Goal: Find specific page/section: Find specific page/section

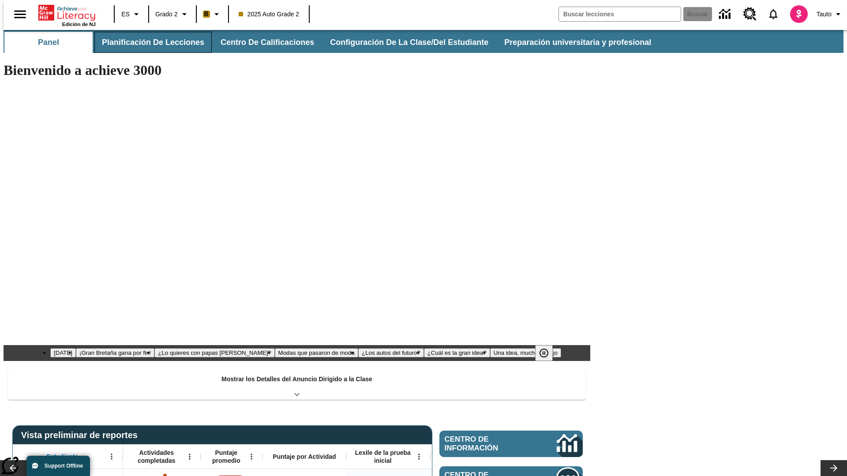
click at [148, 42] on button "Planificación de lecciones" at bounding box center [152, 42] width 117 height 21
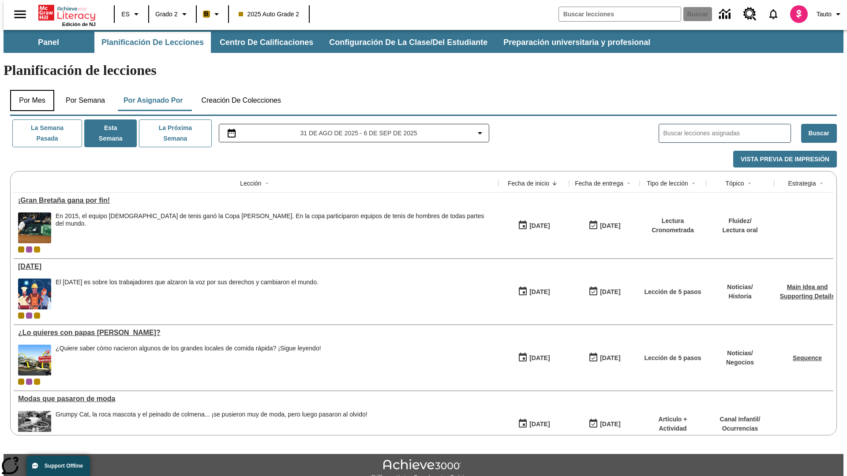
click at [29, 90] on button "Por mes" at bounding box center [32, 100] width 44 height 21
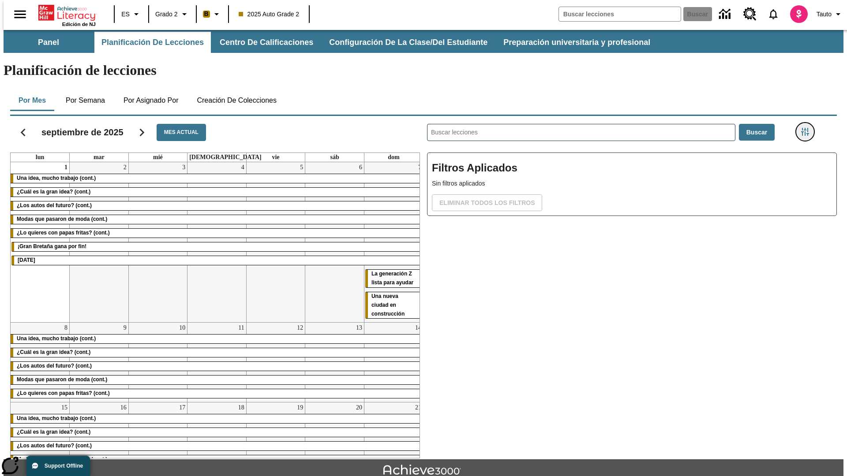
click at [807, 128] on icon "Menú lateral de filtros" at bounding box center [805, 132] width 8 height 8
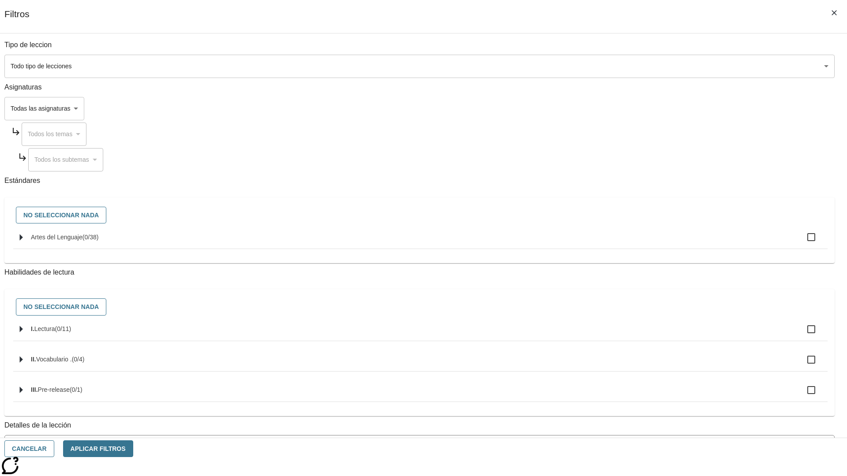
click at [635, 66] on body "[MEDICAL_DATA] al contenido principal Edición de NJ ES Grado 2 B 2025 Auto Grad…" at bounding box center [424, 273] width 840 height 486
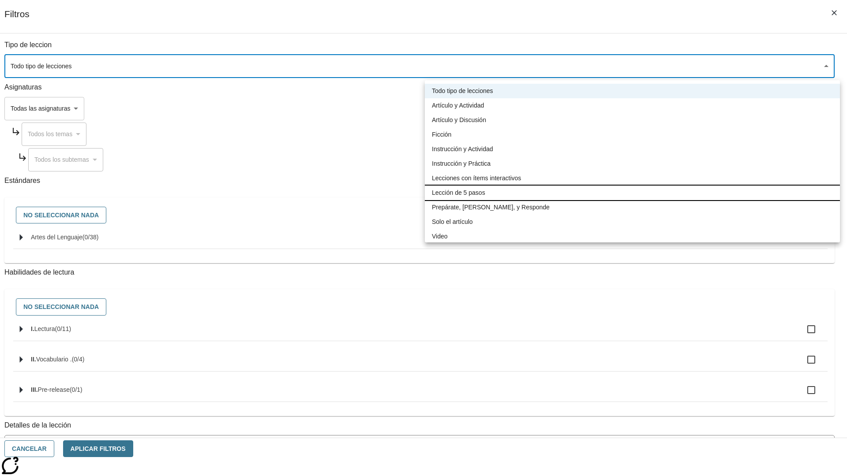
click at [632, 193] on li "Lección de 5 pasos" at bounding box center [632, 193] width 415 height 15
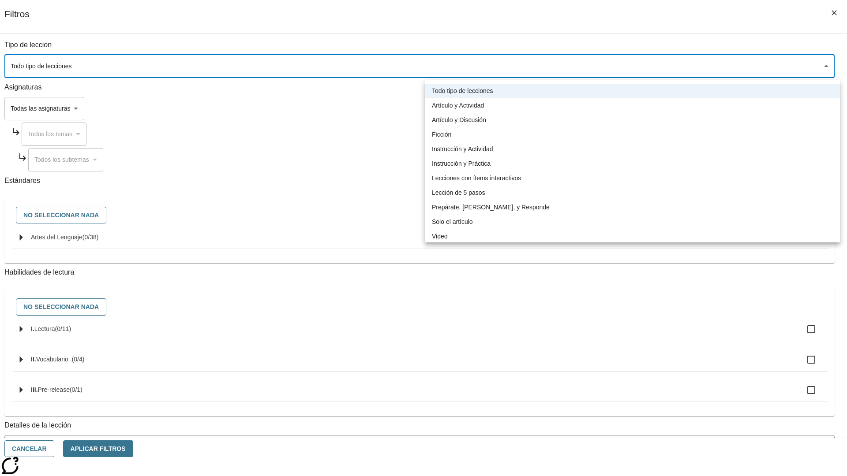
type input "1"
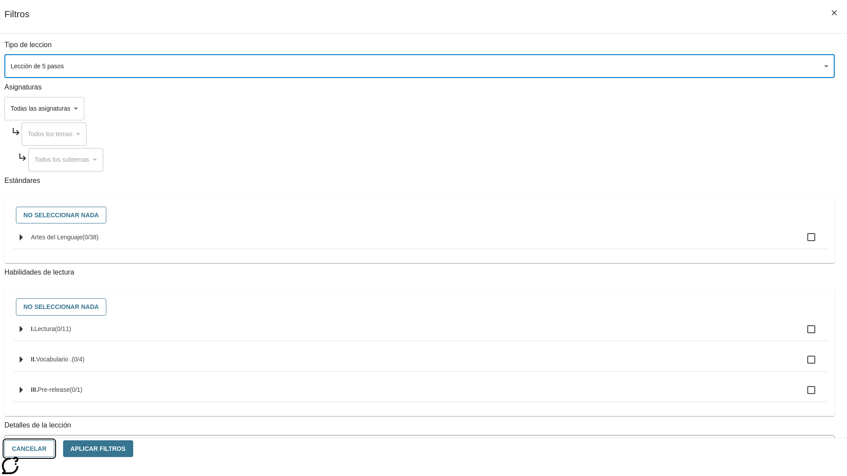
click at [54, 449] on button "Cancelar" at bounding box center [29, 449] width 50 height 17
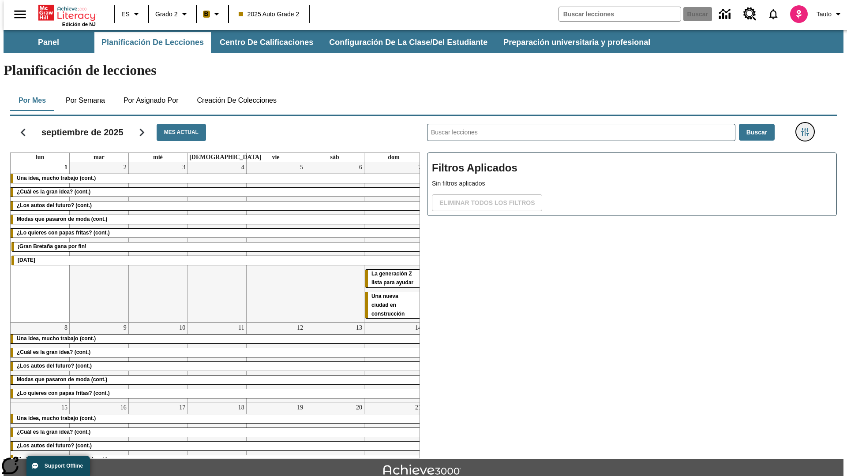
click at [807, 128] on icon "Menú lateral de filtros" at bounding box center [805, 132] width 8 height 8
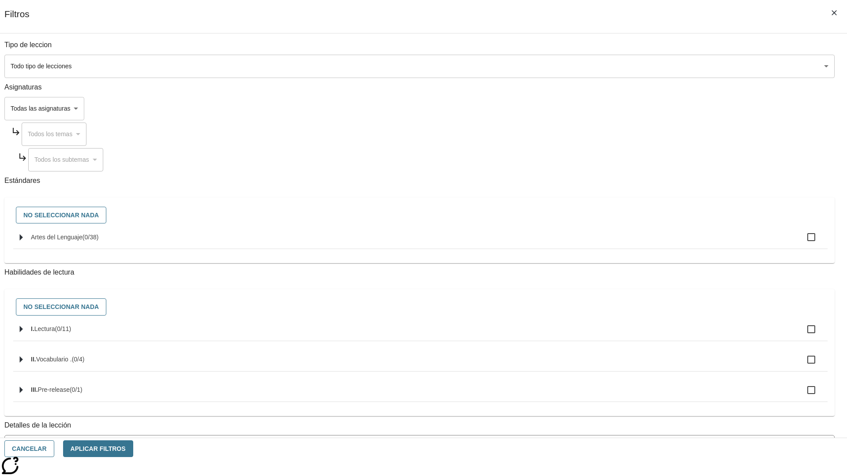
click at [635, 66] on body "[MEDICAL_DATA] al contenido principal Edición de NJ ES Grado 2 B 2025 Auto Grad…" at bounding box center [424, 273] width 840 height 486
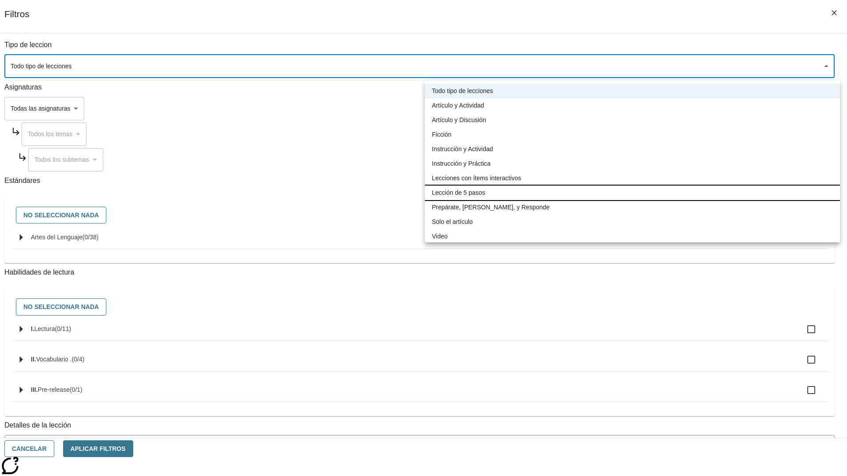
click at [632, 193] on li "Lección de 5 pasos" at bounding box center [632, 193] width 415 height 15
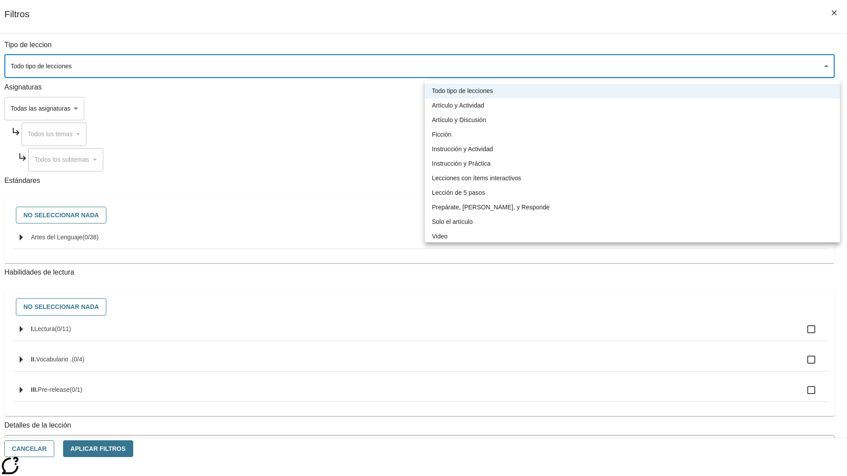
type input "1"
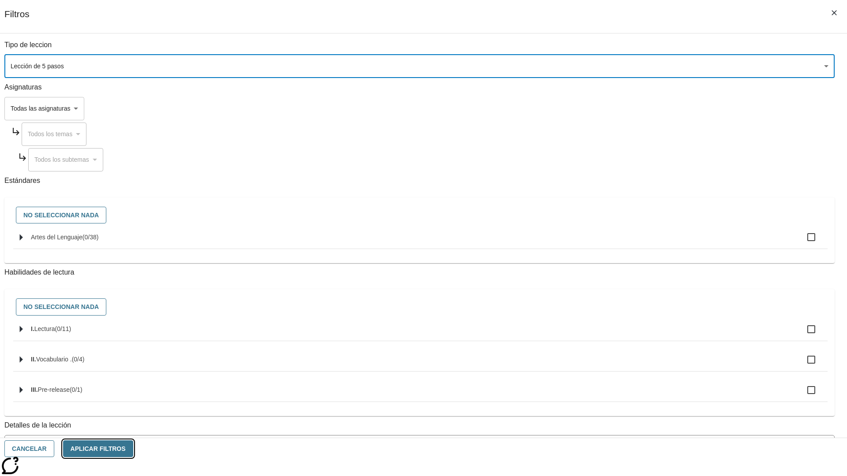
click at [133, 449] on button "Aplicar Filtros" at bounding box center [98, 449] width 70 height 17
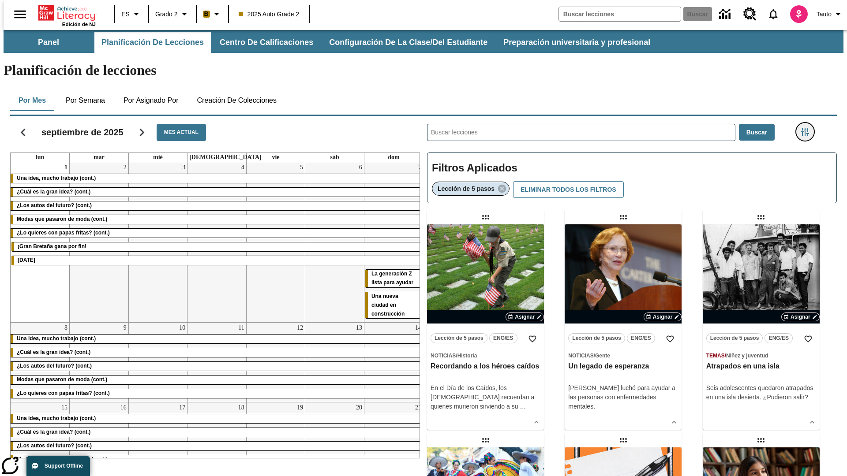
click at [807, 128] on icon "Menú lateral de filtros" at bounding box center [805, 132] width 8 height 8
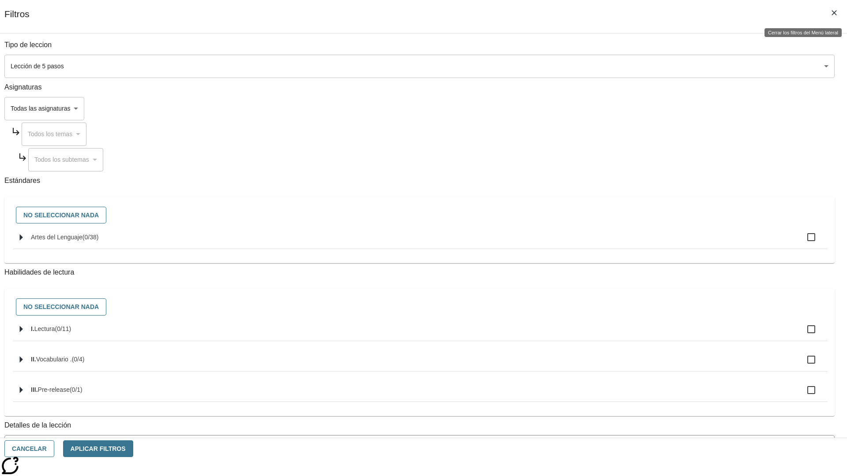
click at [834, 13] on icon "Cerrar los filtros del Menú lateral" at bounding box center [833, 12] width 5 height 5
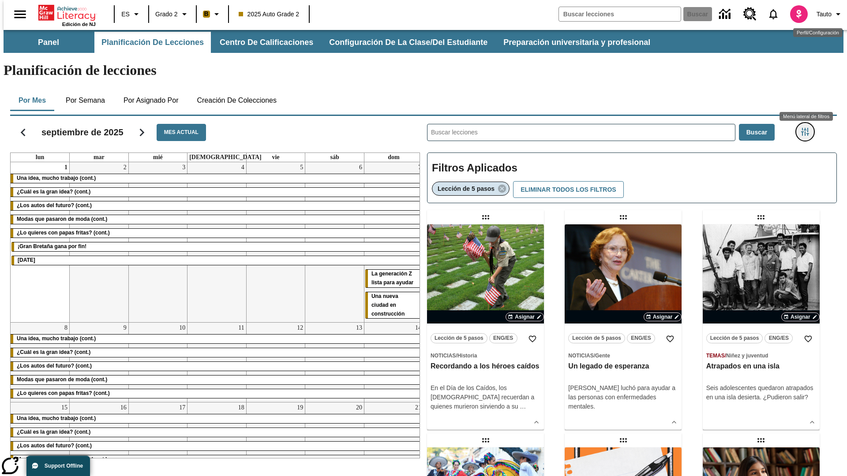
click at [807, 128] on icon "Menú lateral de filtros" at bounding box center [805, 132] width 8 height 8
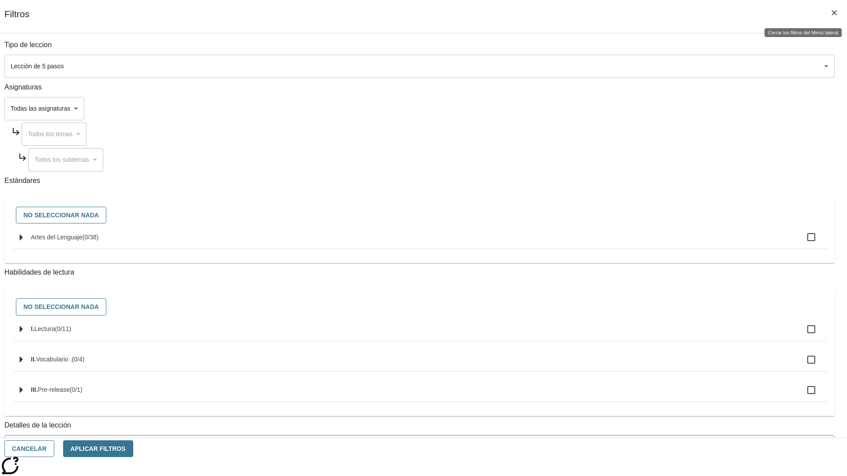
click at [834, 13] on icon "Cerrar los filtros del Menú lateral" at bounding box center [833, 12] width 5 height 5
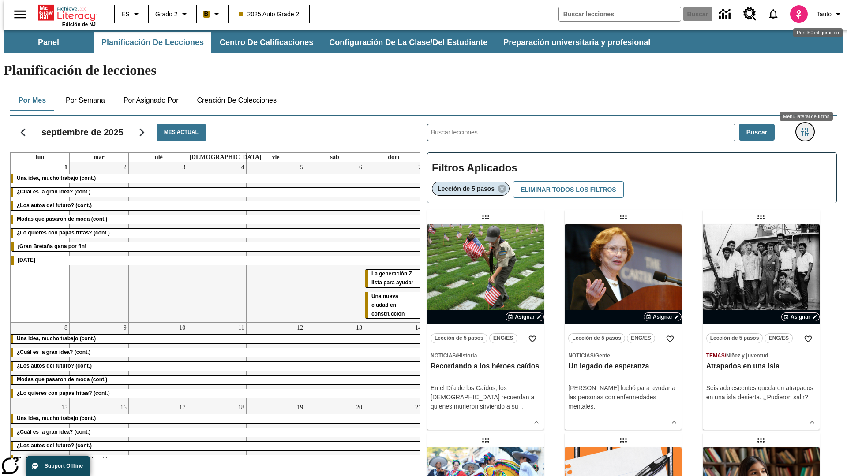
click at [807, 128] on icon "Menú lateral de filtros" at bounding box center [805, 132] width 8 height 8
